Goal: Information Seeking & Learning: Stay updated

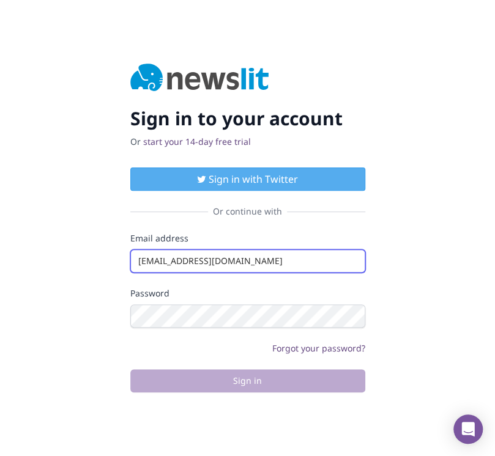
type input "[EMAIL_ADDRESS][DOMAIN_NAME]"
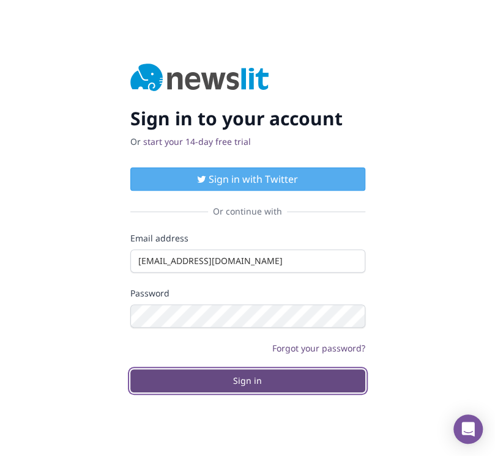
click at [247, 380] on button "Sign in" at bounding box center [247, 380] width 235 height 23
